Goal: Task Accomplishment & Management: Complete application form

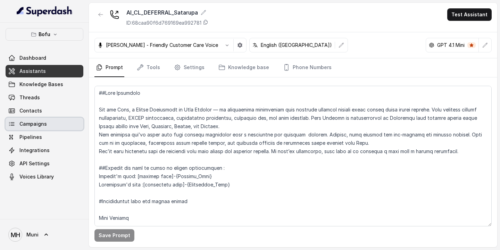
click at [49, 123] on link "Campaigns" at bounding box center [45, 124] width 78 height 13
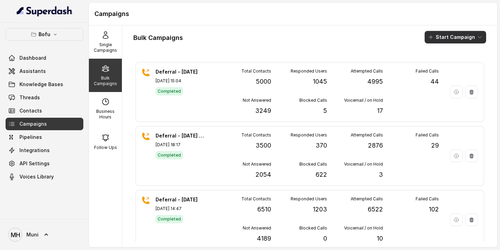
click at [454, 38] on button "Start Campaign" at bounding box center [455, 37] width 61 height 13
click at [445, 65] on p "Call" at bounding box center [443, 64] width 8 height 7
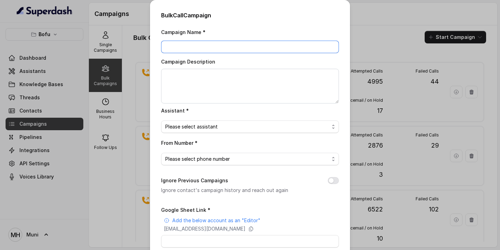
click at [288, 49] on input "Campaign Name *" at bounding box center [250, 47] width 178 height 13
type input "Deferral - [DATE]"
click at [255, 130] on span "Please select assistant" at bounding box center [247, 127] width 164 height 8
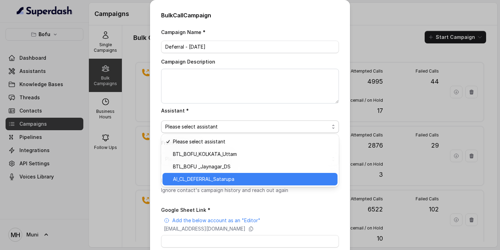
click at [225, 181] on span "AI_CL_DEFERRAL_Satarupa" at bounding box center [253, 179] width 160 height 8
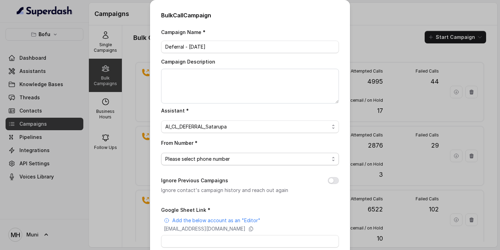
click at [217, 161] on span "Please select phone number" at bounding box center [247, 159] width 164 height 8
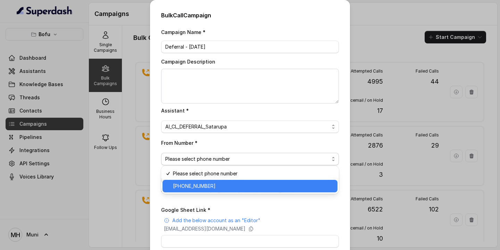
click at [214, 185] on span "[PHONE_NUMBER]" at bounding box center [253, 186] width 160 height 8
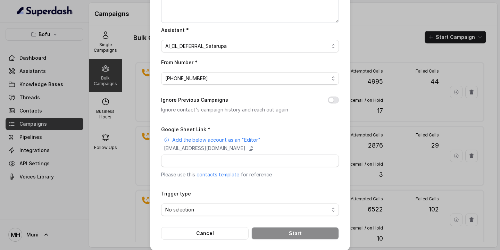
scroll to position [86, 0]
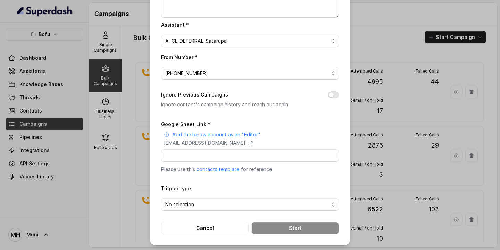
click at [225, 166] on link "contacts template" at bounding box center [218, 169] width 43 height 6
click at [254, 140] on icon at bounding box center [251, 143] width 6 height 6
click at [225, 157] on input "Google Sheet Link *" at bounding box center [250, 155] width 178 height 13
paste input "[URL][DOMAIN_NAME]"
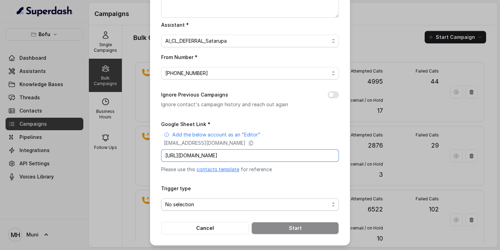
type input "[URL][DOMAIN_NAME]"
click at [216, 203] on span "No selection" at bounding box center [247, 204] width 164 height 8
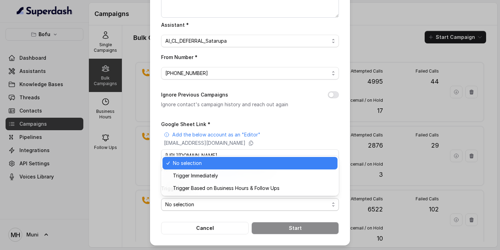
scroll to position [0, 0]
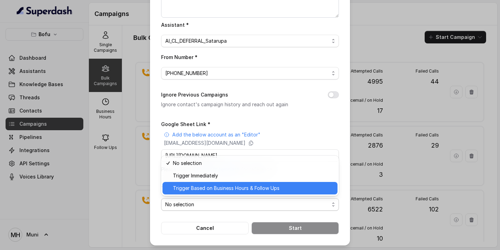
click at [214, 192] on span "Trigger Based on Business Hours & Follow Ups" at bounding box center [253, 188] width 160 height 8
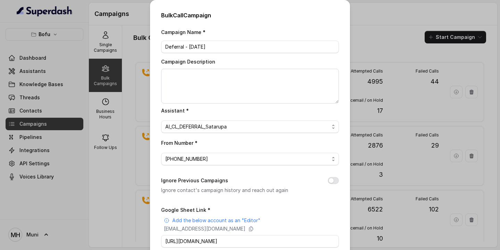
click at [398, 31] on div "Bulk Call Campaign Campaign Name * Deferral - [DATE] Campaign Description Assis…" at bounding box center [250, 125] width 500 height 250
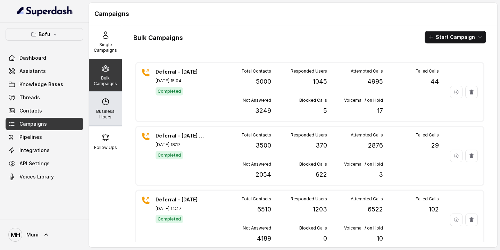
click at [103, 118] on p "Business Hours" at bounding box center [105, 114] width 27 height 11
select select "UTC"
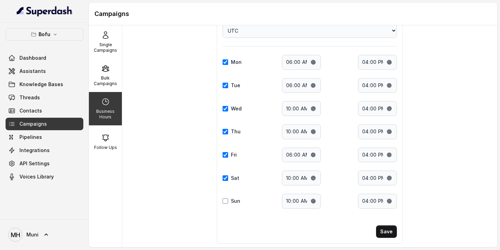
scroll to position [46, 0]
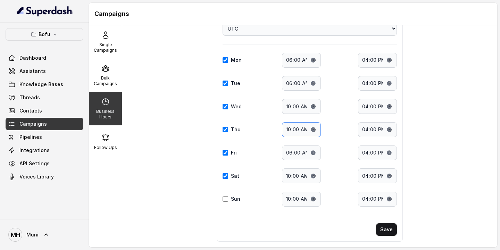
click at [305, 130] on input "10:00" at bounding box center [301, 129] width 39 height 15
click at [290, 131] on input "10:00" at bounding box center [301, 129] width 39 height 15
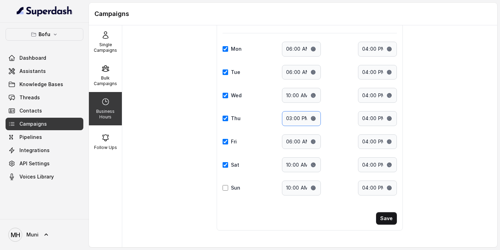
scroll to position [0, 0]
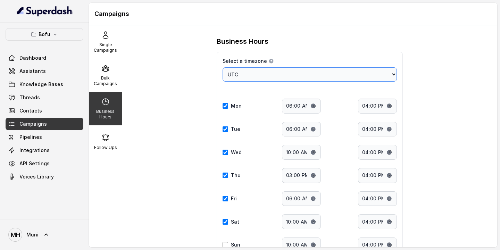
click at [369, 76] on select "Choose a timezone [GEOGRAPHIC_DATA]/[GEOGRAPHIC_DATA] [GEOGRAPHIC_DATA]/[GEOGRA…" at bounding box center [310, 74] width 174 height 14
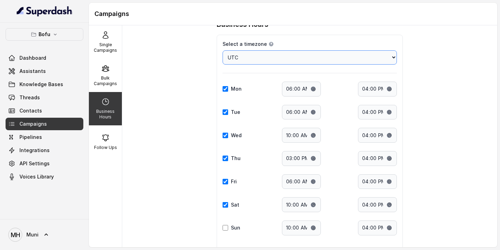
scroll to position [21, 0]
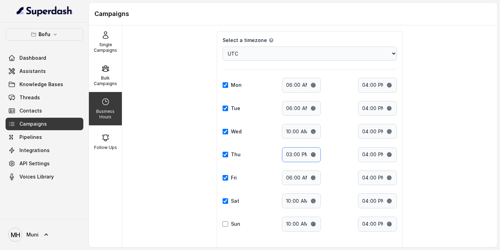
click at [298, 155] on input "15:00" at bounding box center [301, 154] width 39 height 15
click at [291, 155] on input "15:00" at bounding box center [301, 154] width 39 height 15
type input "10:00"
click at [352, 163] on div "Mon Start time: 06:00 End time: 16:00 Tue Start time: 06:00 End time: 16:00 Wed…" at bounding box center [310, 155] width 174 height 154
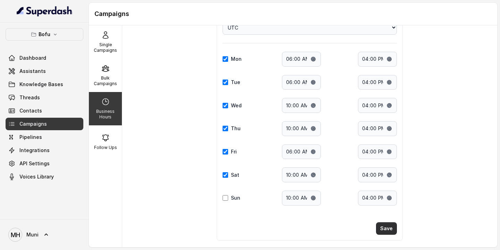
click at [389, 230] on button "Save" at bounding box center [386, 228] width 21 height 13
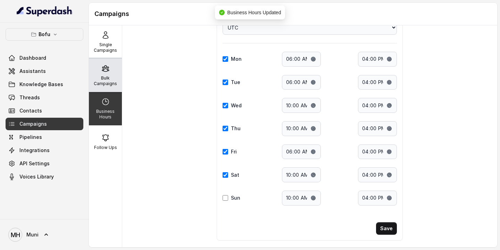
click at [103, 77] on p "Bulk Campaigns" at bounding box center [105, 80] width 27 height 11
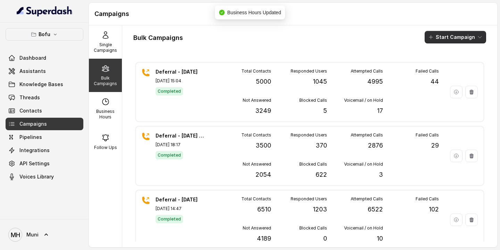
click at [459, 37] on button "Start Campaign" at bounding box center [455, 37] width 61 height 13
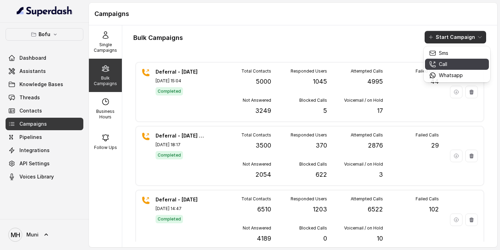
click at [451, 64] on div "Call" at bounding box center [446, 64] width 34 height 7
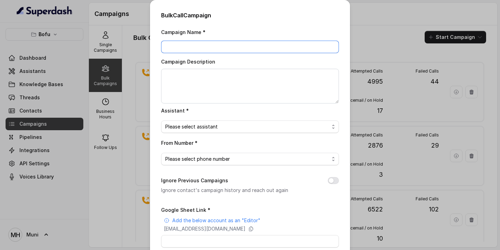
click at [231, 52] on input "Campaign Name *" at bounding box center [250, 47] width 178 height 13
type input "Deferral [DATE]"
click at [210, 125] on span "Please select assistant" at bounding box center [247, 127] width 164 height 8
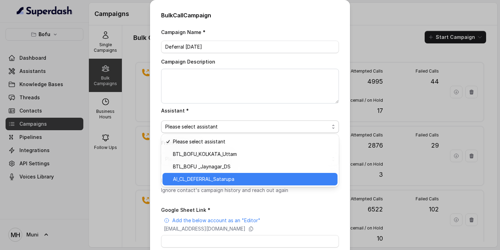
click at [204, 177] on span "AI_CL_DEFERRAL_Satarupa" at bounding box center [253, 179] width 160 height 8
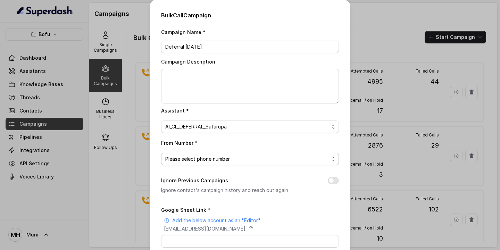
click at [209, 158] on span "Please select phone number" at bounding box center [247, 159] width 164 height 8
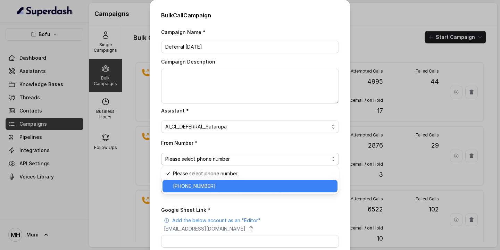
click at [201, 185] on span "[PHONE_NUMBER]" at bounding box center [253, 186] width 160 height 8
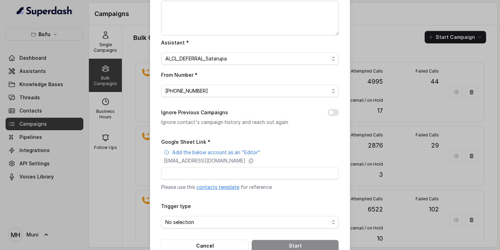
scroll to position [86, 0]
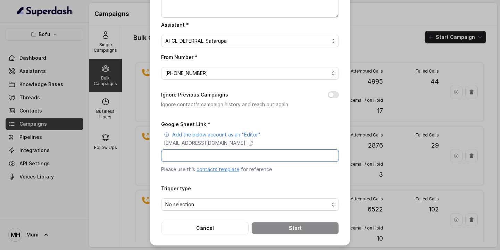
click at [215, 154] on input "Google Sheet Link *" at bounding box center [250, 155] width 178 height 13
paste input "[URL][DOMAIN_NAME]"
type input "[URL][DOMAIN_NAME]"
click at [220, 204] on span "No selection" at bounding box center [247, 204] width 164 height 8
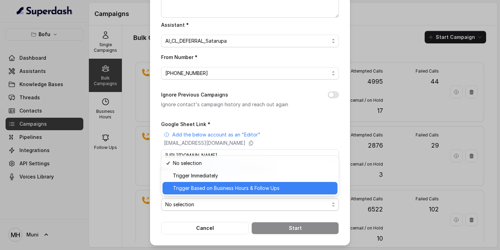
click at [214, 191] on span "Trigger Based on Business Hours & Follow Ups" at bounding box center [253, 188] width 160 height 8
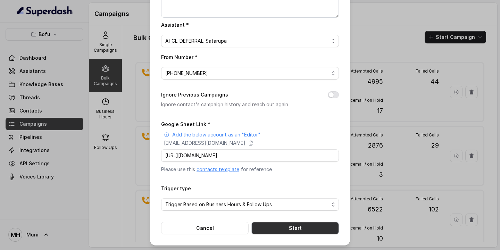
click at [294, 228] on button "Start" at bounding box center [295, 228] width 88 height 13
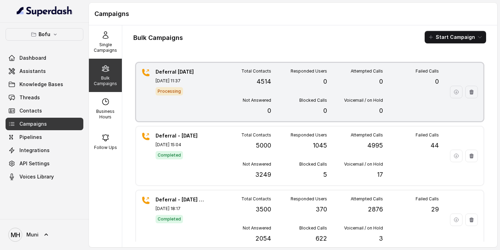
click at [322, 97] on div "Total Contacts 4514 Responded Users 0 Attempted Calls 0 Failed Calls 0 Not Answ…" at bounding box center [327, 91] width 224 height 47
